Goal: Navigation & Orientation: Find specific page/section

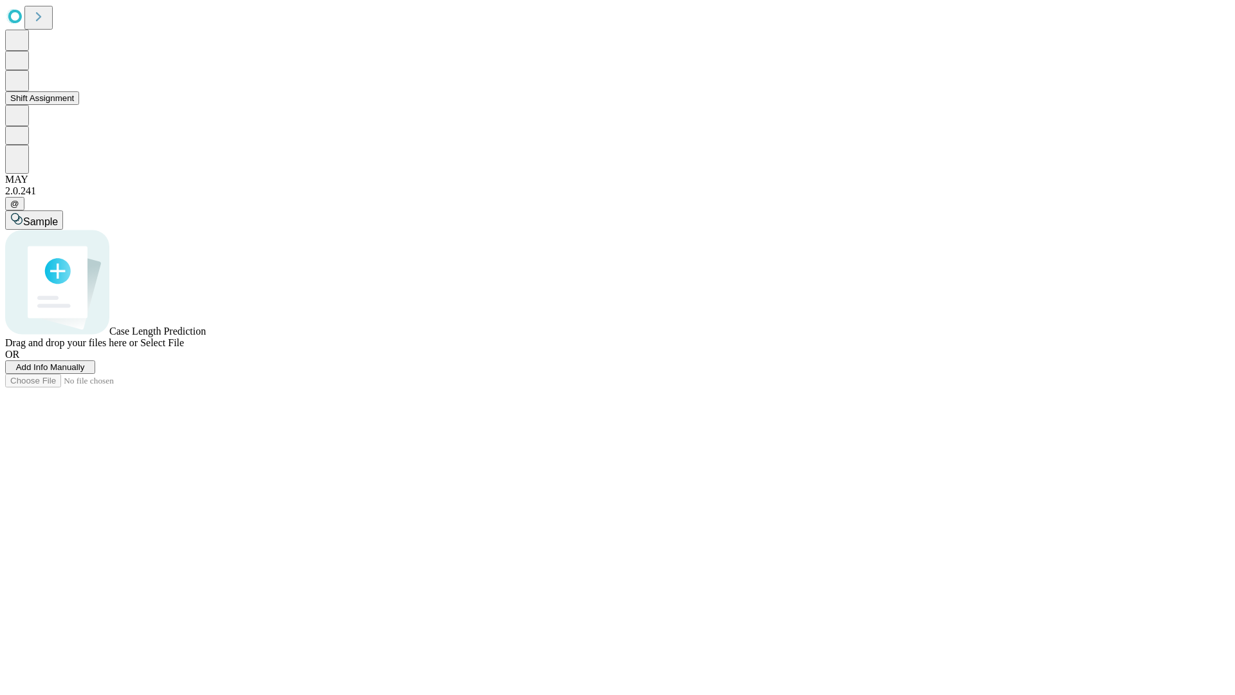
click at [79, 105] on button "Shift Assignment" at bounding box center [42, 98] width 74 height 14
